Goal: Task Accomplishment & Management: Manage account settings

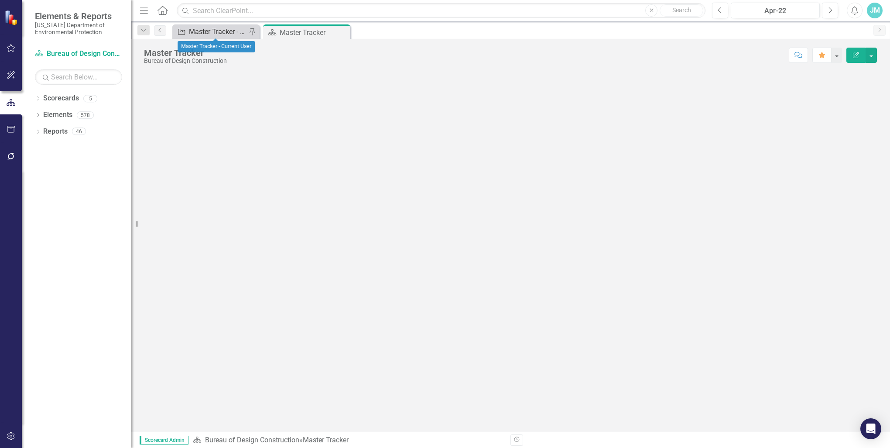
click at [219, 31] on div "Master Tracker - Current User" at bounding box center [218, 31] width 58 height 11
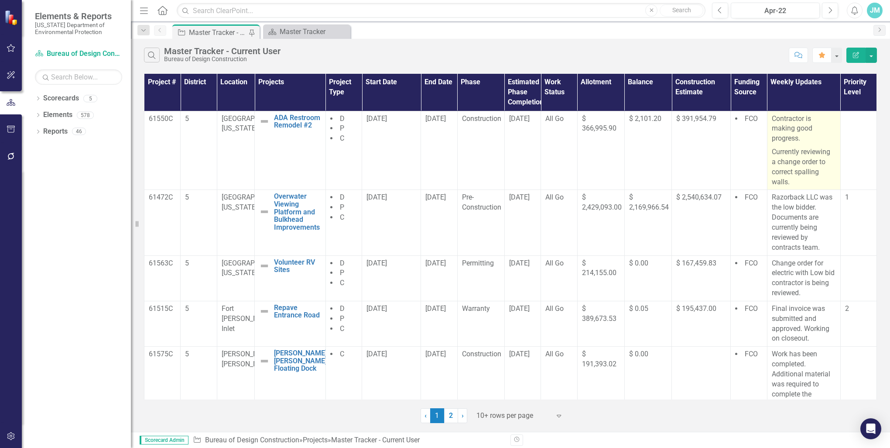
click at [813, 167] on p "Currently reviewing a change order to correct spalling walls." at bounding box center [804, 165] width 64 height 41
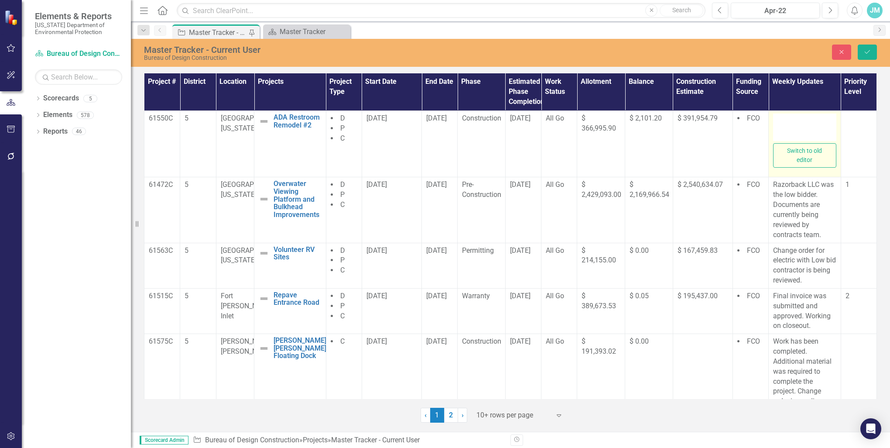
type textarea "<p>Contractor is making good progress.</p> <p>Currently reviewing a change orde…"
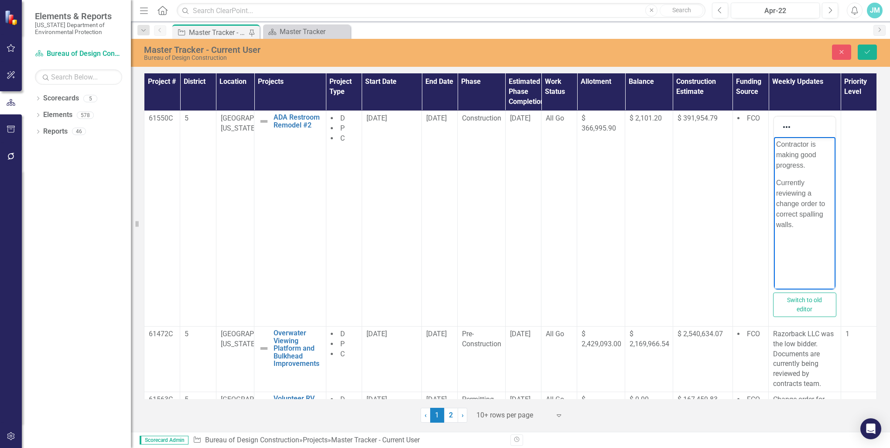
click at [826, 213] on p "Currently reviewing a change order to correct spalling walls." at bounding box center [804, 203] width 57 height 52
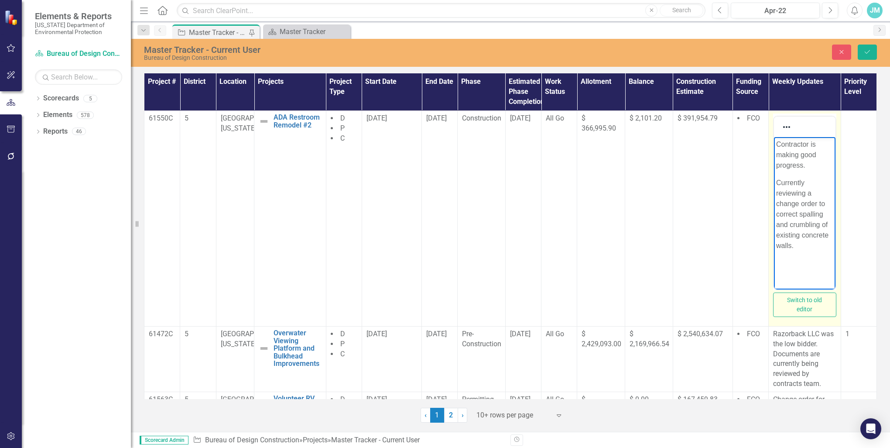
click at [810, 169] on p "Contractor is making good progress." at bounding box center [804, 154] width 57 height 31
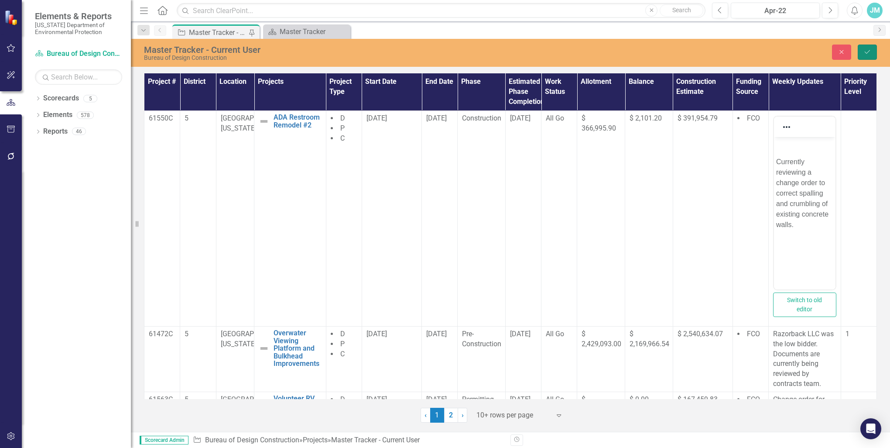
click at [868, 48] on button "Save" at bounding box center [867, 52] width 19 height 15
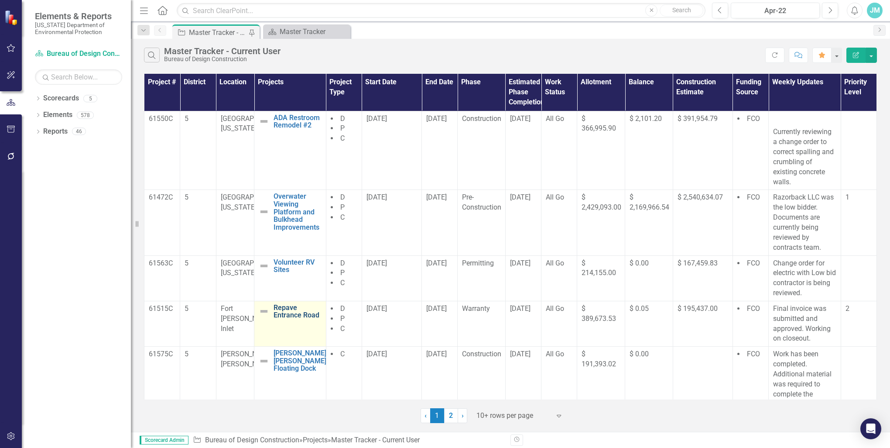
click at [285, 309] on link "Repave Entrance Road" at bounding box center [298, 311] width 48 height 15
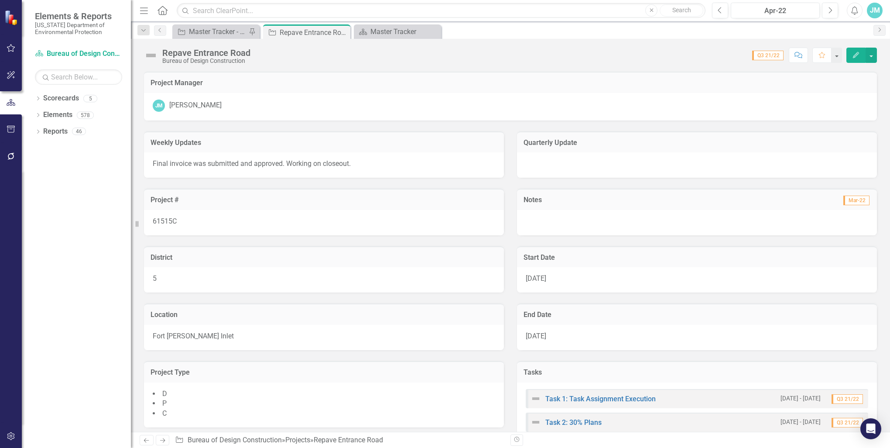
click at [858, 55] on icon "Edit" at bounding box center [856, 55] width 8 height 6
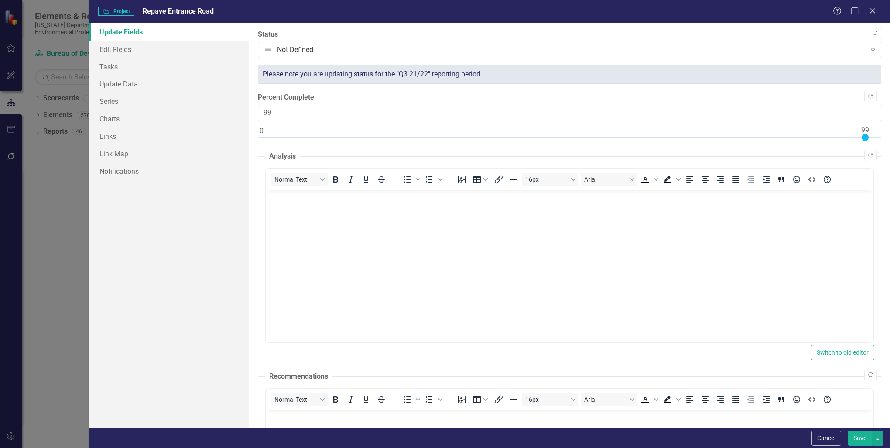
type input "100"
drag, startPoint x: 262, startPoint y: 135, endPoint x: 877, endPoint y: 139, distance: 615.3
click at [877, 139] on div ""Update" fields in ClearPoint are the fields that change from reporting period …" at bounding box center [569, 225] width 641 height 405
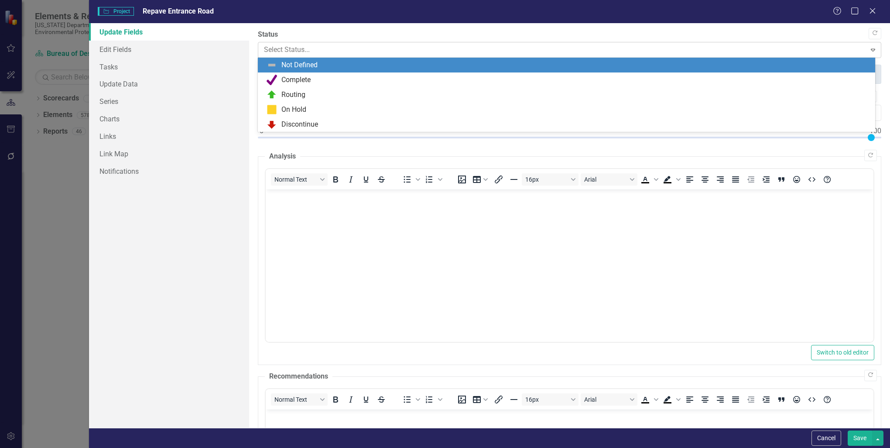
click at [285, 48] on div at bounding box center [562, 50] width 597 height 12
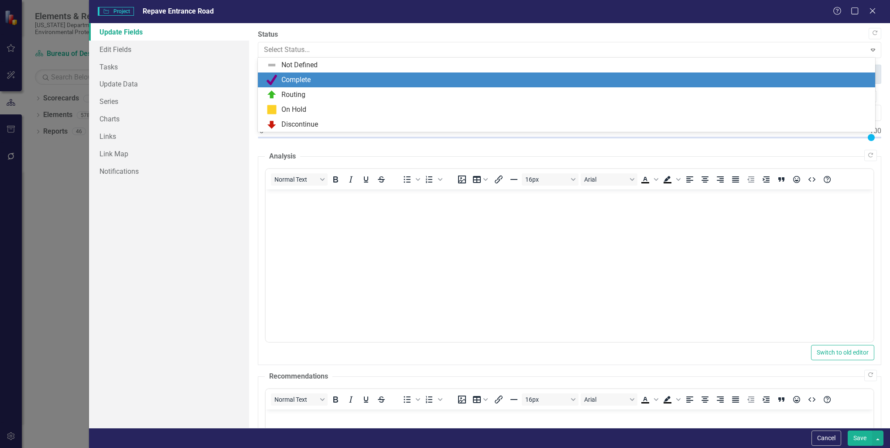
click at [295, 80] on div "Complete" at bounding box center [295, 80] width 29 height 10
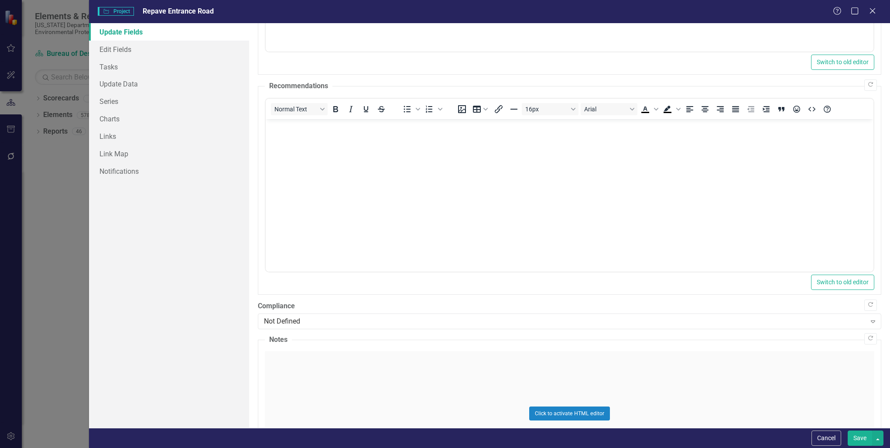
scroll to position [305, 0]
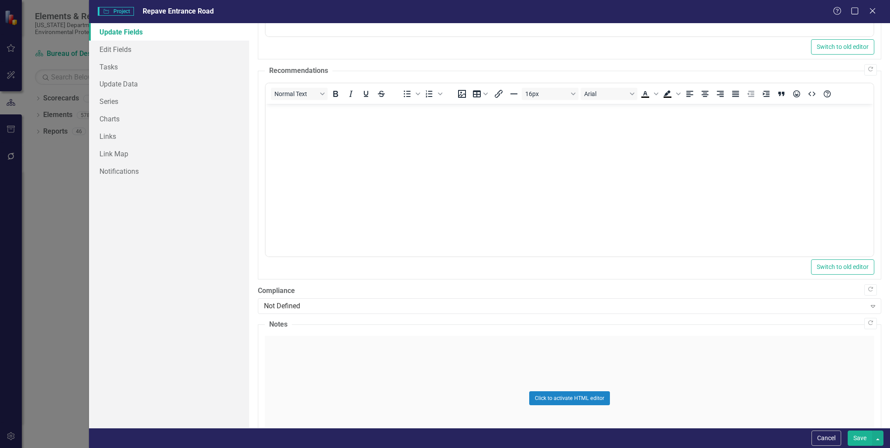
click at [862, 437] on button "Save" at bounding box center [860, 437] width 24 height 15
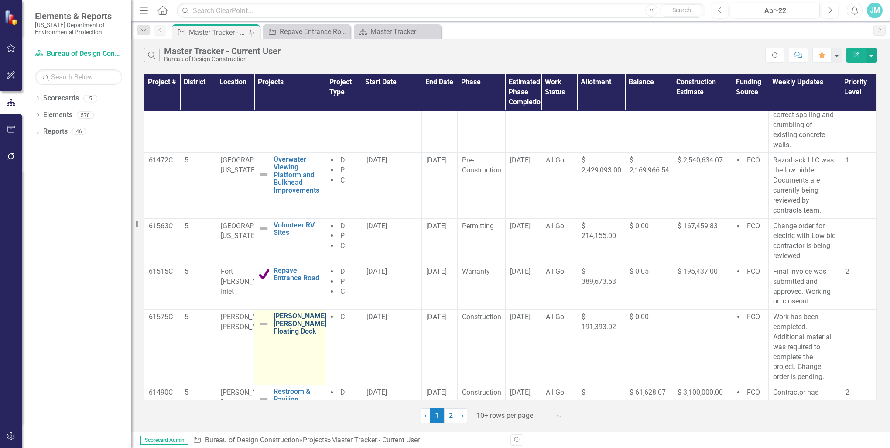
scroll to position [87, 0]
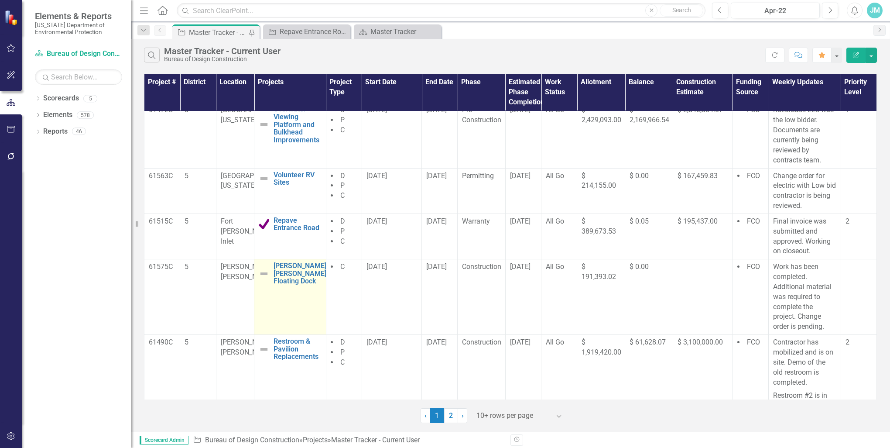
click at [267, 272] on img at bounding box center [264, 273] width 10 height 10
click at [285, 275] on link "[PERSON_NAME] [PERSON_NAME] Floating Dock" at bounding box center [300, 273] width 53 height 23
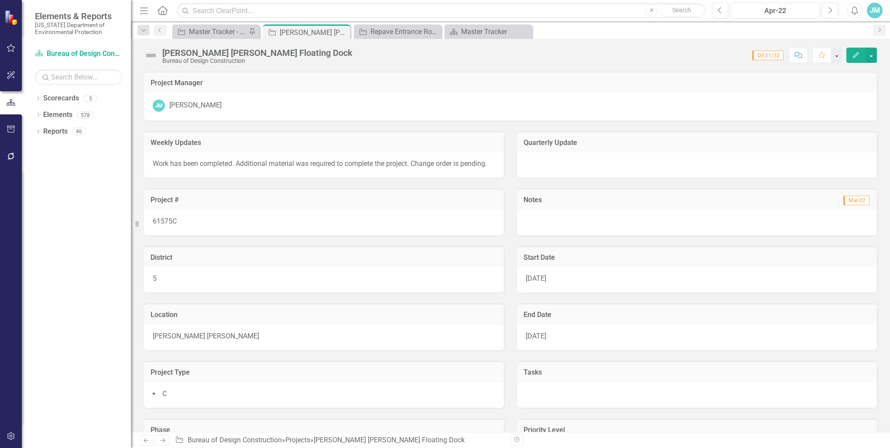
click at [857, 53] on icon "button" at bounding box center [856, 55] width 6 height 6
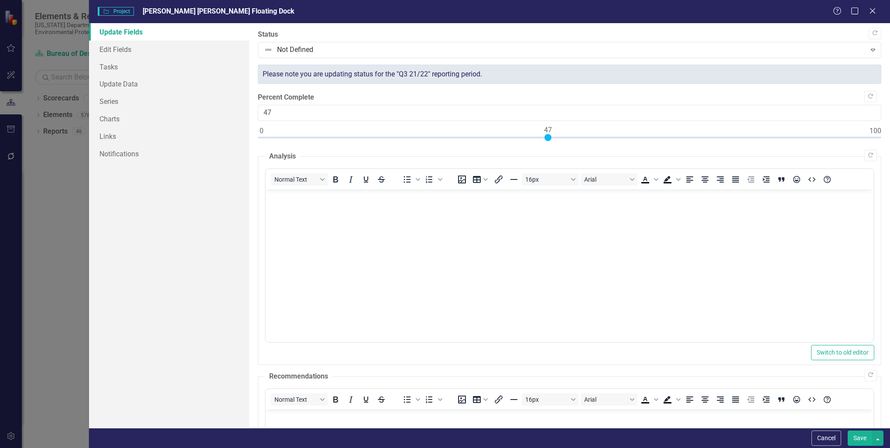
type input "100"
drag, startPoint x: 262, startPoint y: 137, endPoint x: 924, endPoint y: 106, distance: 662.7
click at [890, 106] on html "Elements & Reports [US_STATE] Department of Environmental Protection Scorecard …" at bounding box center [445, 224] width 890 height 448
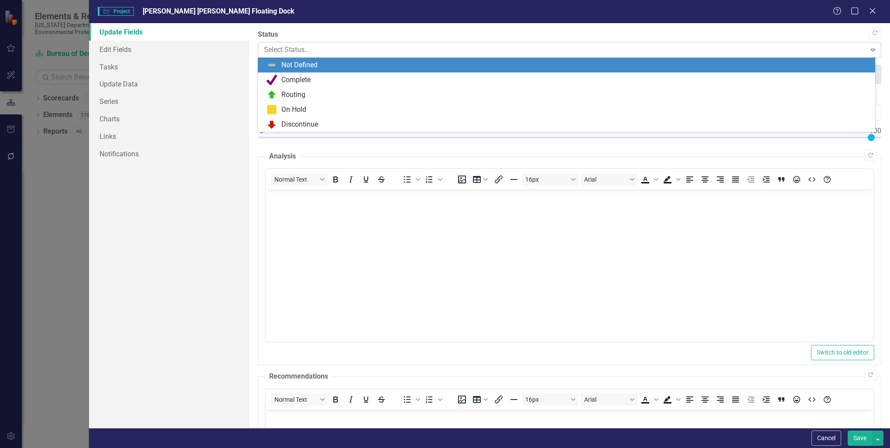
click at [288, 47] on div at bounding box center [562, 50] width 597 height 12
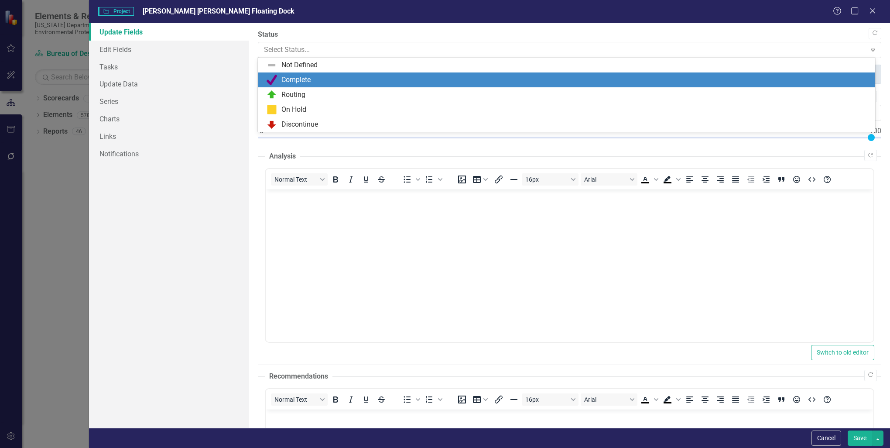
click at [283, 76] on div "Complete" at bounding box center [295, 80] width 29 height 10
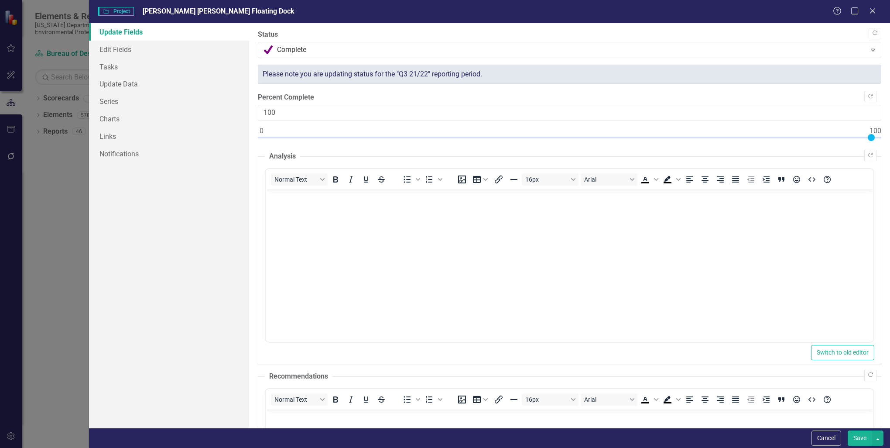
click at [857, 437] on button "Save" at bounding box center [860, 437] width 24 height 15
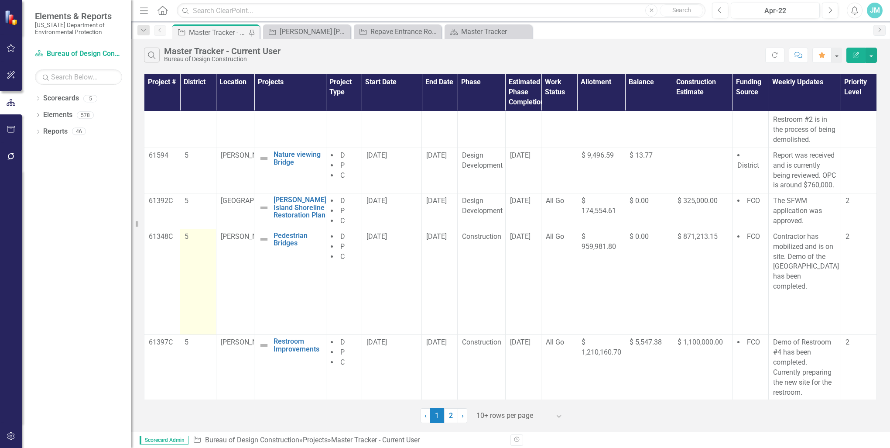
scroll to position [363, 0]
click at [451, 415] on link "2" at bounding box center [451, 415] width 14 height 15
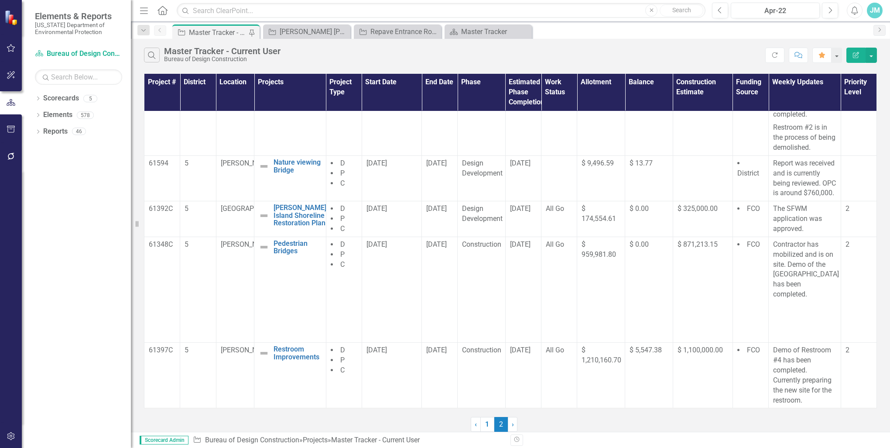
scroll to position [0, 0]
